Goal: Task Accomplishment & Management: Manage account settings

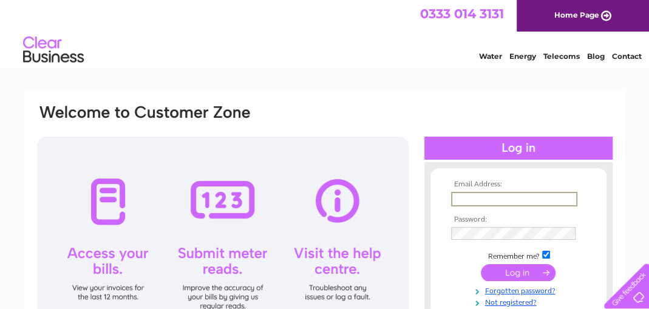
click at [468, 196] on input "text" at bounding box center [514, 199] width 126 height 15
click at [503, 201] on input "text" at bounding box center [514, 199] width 126 height 15
type input "david.martin@meadowgaragecrieff.co.uk"
click at [507, 270] on input "submit" at bounding box center [518, 272] width 75 height 17
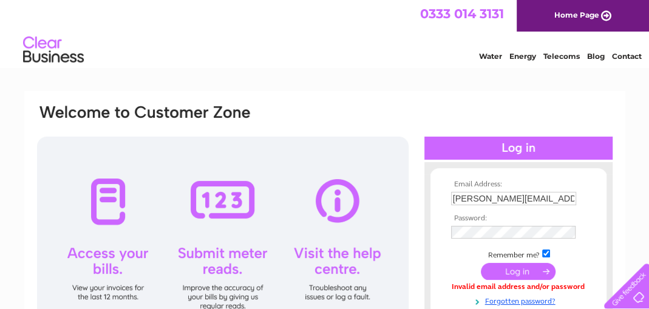
click at [513, 272] on input "submit" at bounding box center [518, 271] width 75 height 17
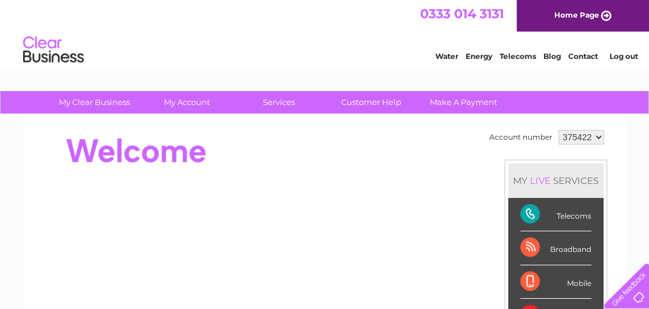
click at [598, 135] on select "375422 911439" at bounding box center [581, 137] width 46 height 15
select select "911439"
click at [558, 130] on select "375422 911439" at bounding box center [581, 137] width 46 height 15
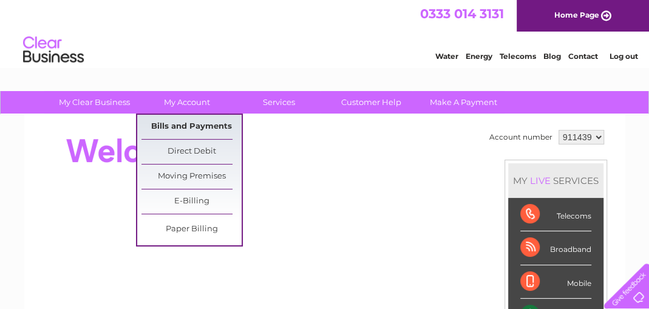
click at [180, 125] on link "Bills and Payments" at bounding box center [191, 127] width 100 height 24
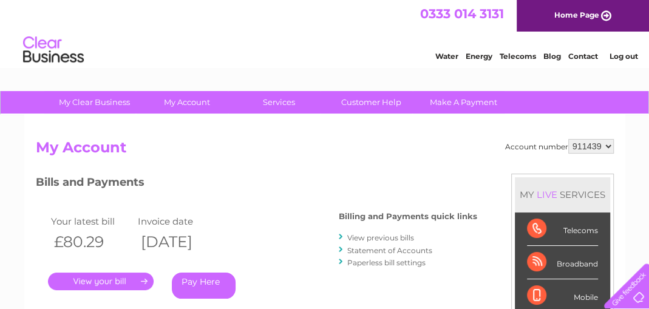
click at [89, 281] on link "." at bounding box center [101, 282] width 106 height 18
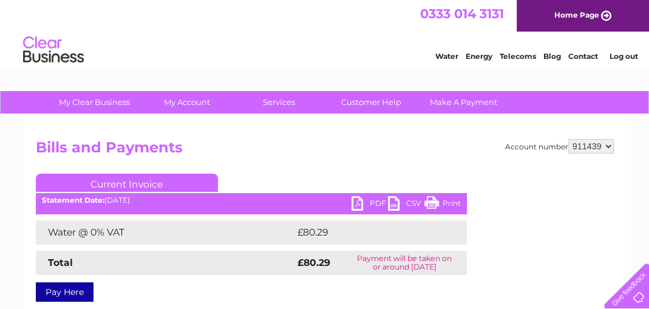
click at [356, 202] on link "PDF" at bounding box center [369, 205] width 36 height 18
click at [615, 56] on link "Log out" at bounding box center [623, 56] width 29 height 9
